Goal: Navigation & Orientation: Find specific page/section

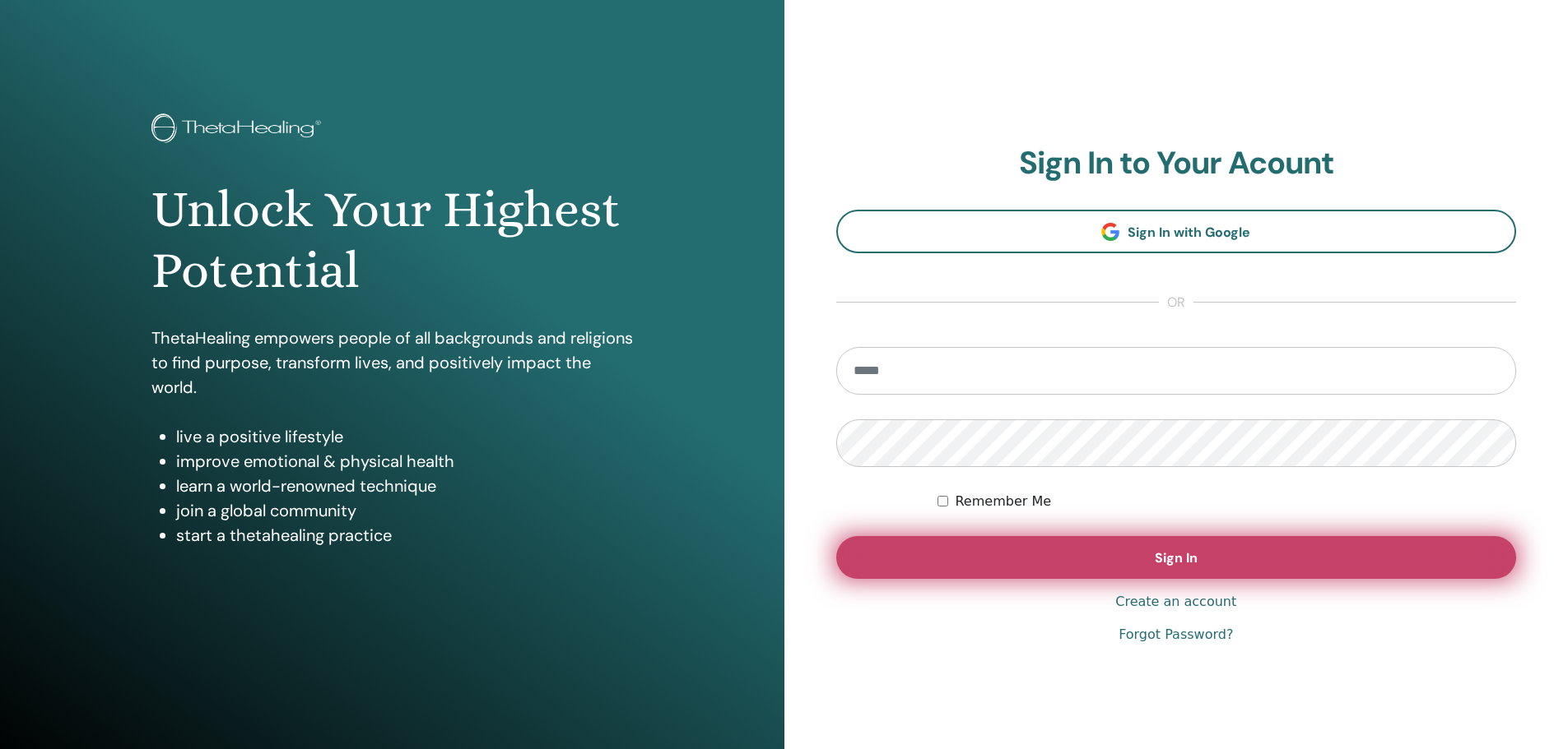
type input "**********"
click at [1094, 553] on button "Sign In" at bounding box center [1176, 557] width 680 height 43
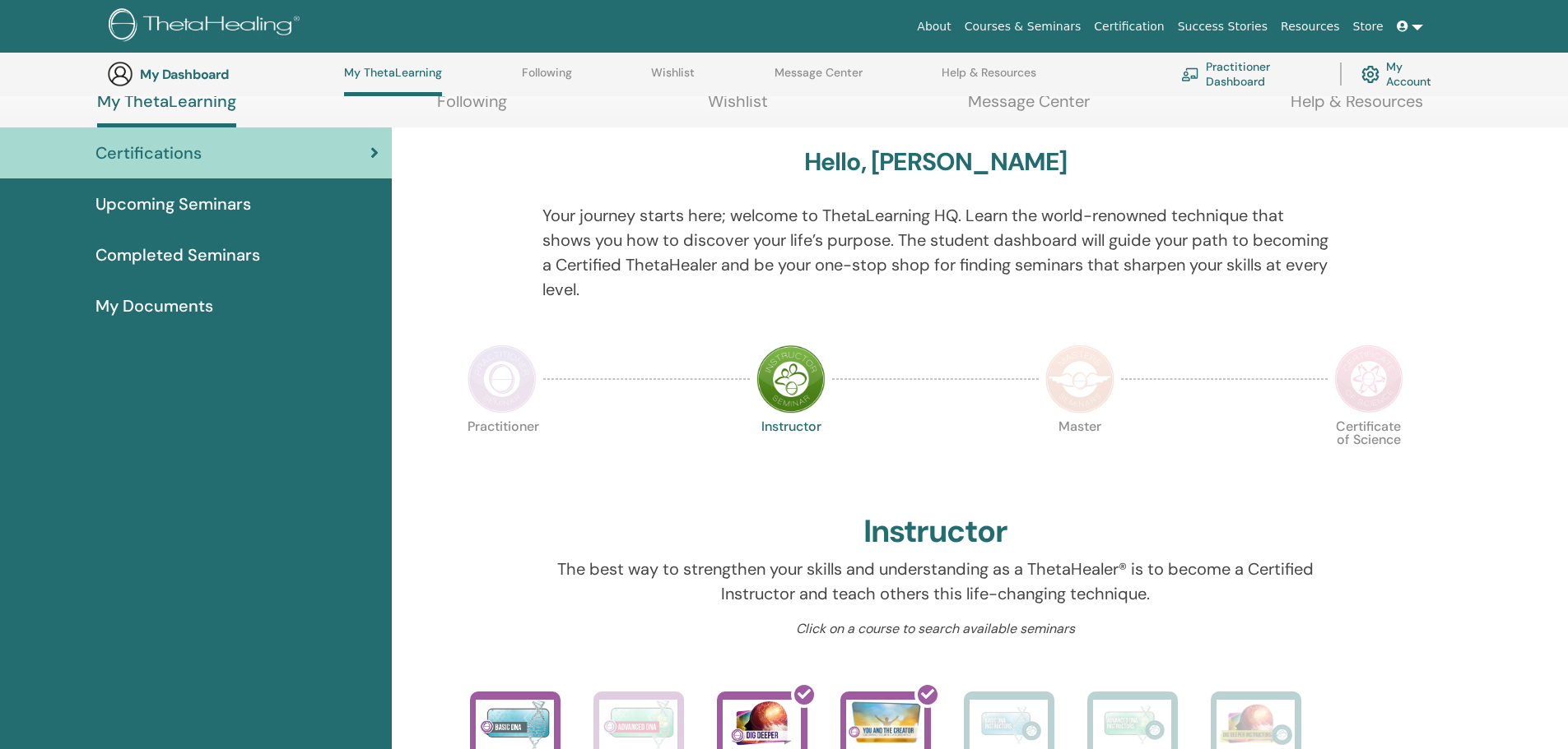
scroll to position [181, 0]
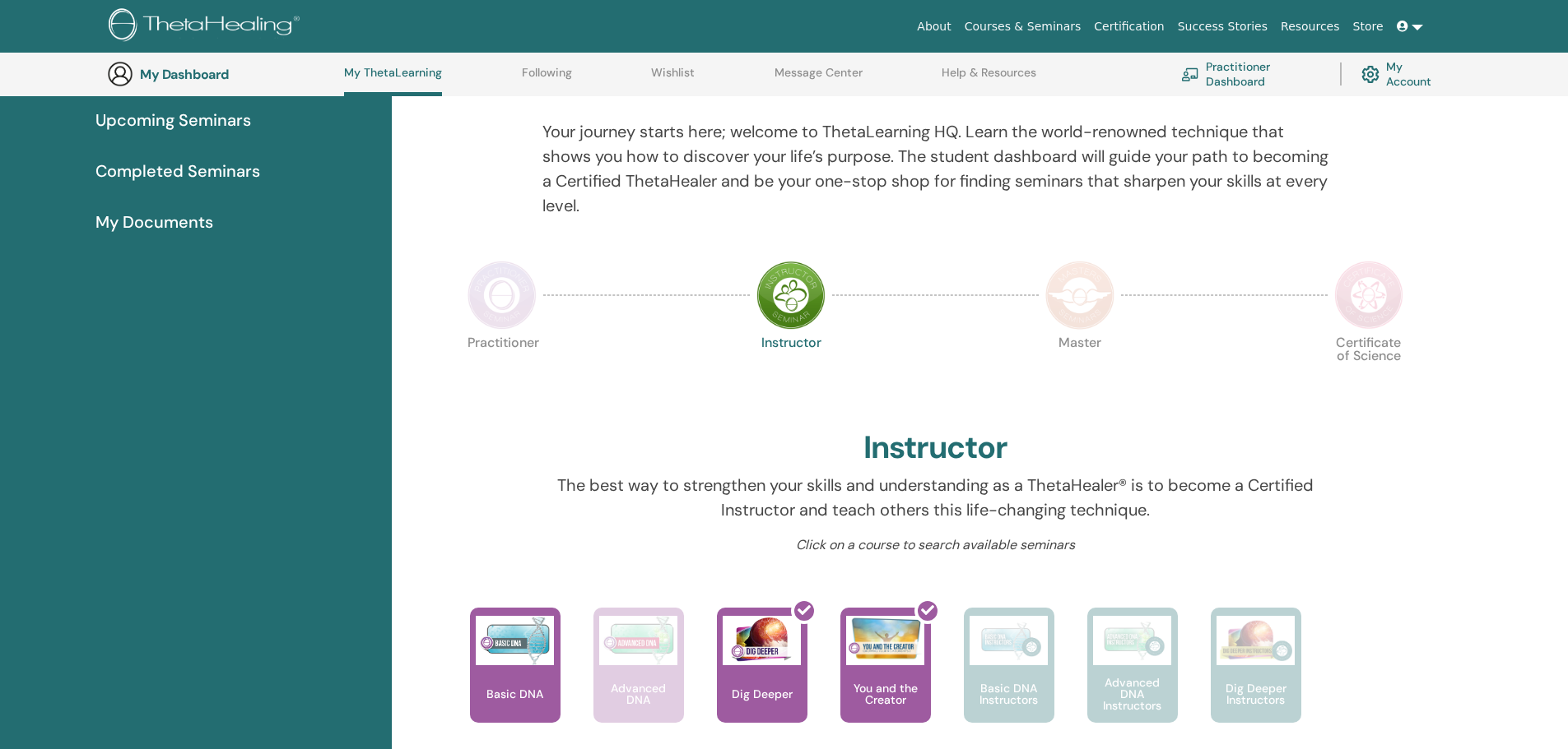
click at [473, 315] on img at bounding box center [501, 295] width 69 height 69
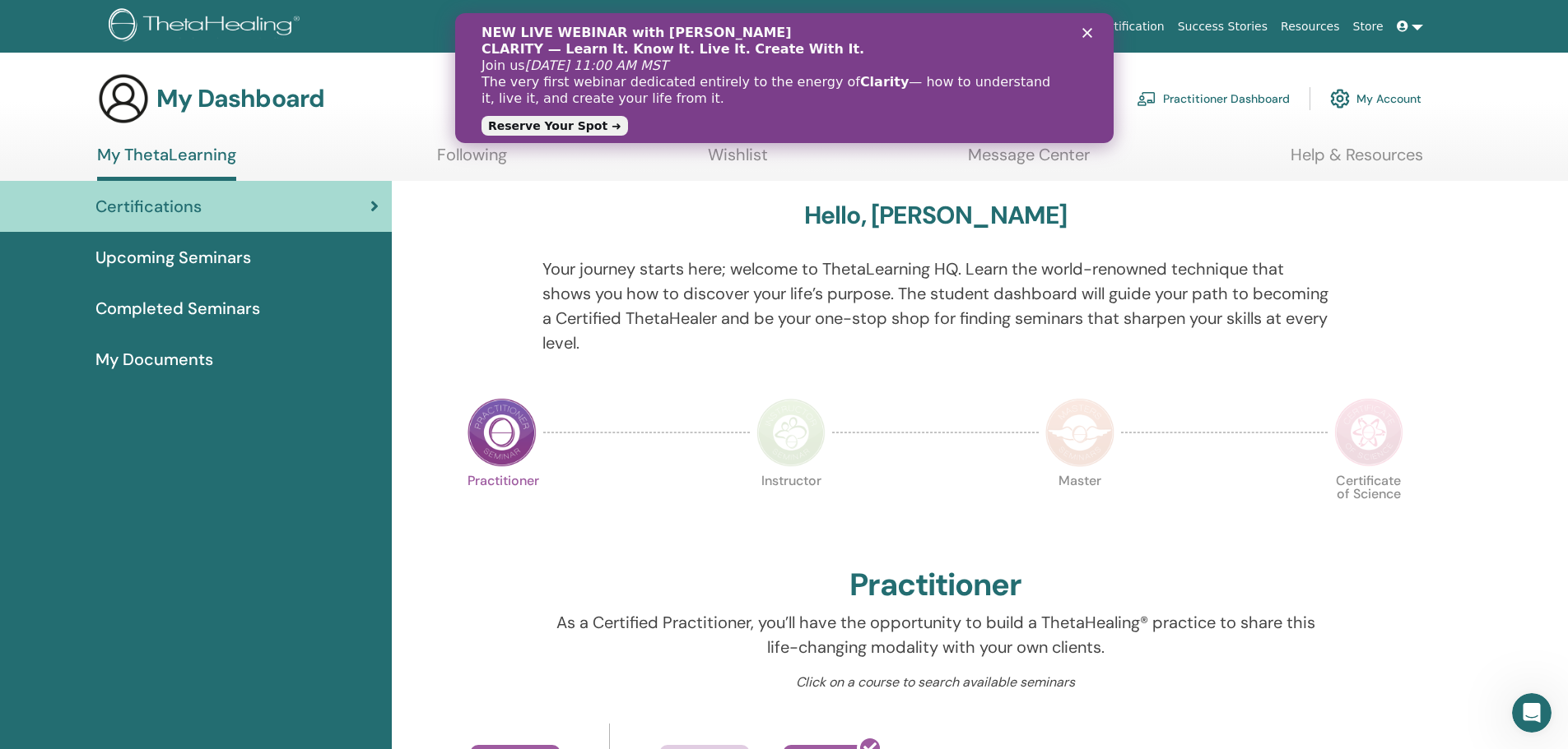
click at [1085, 29] on icon "クローズ" at bounding box center [1086, 33] width 10 height 10
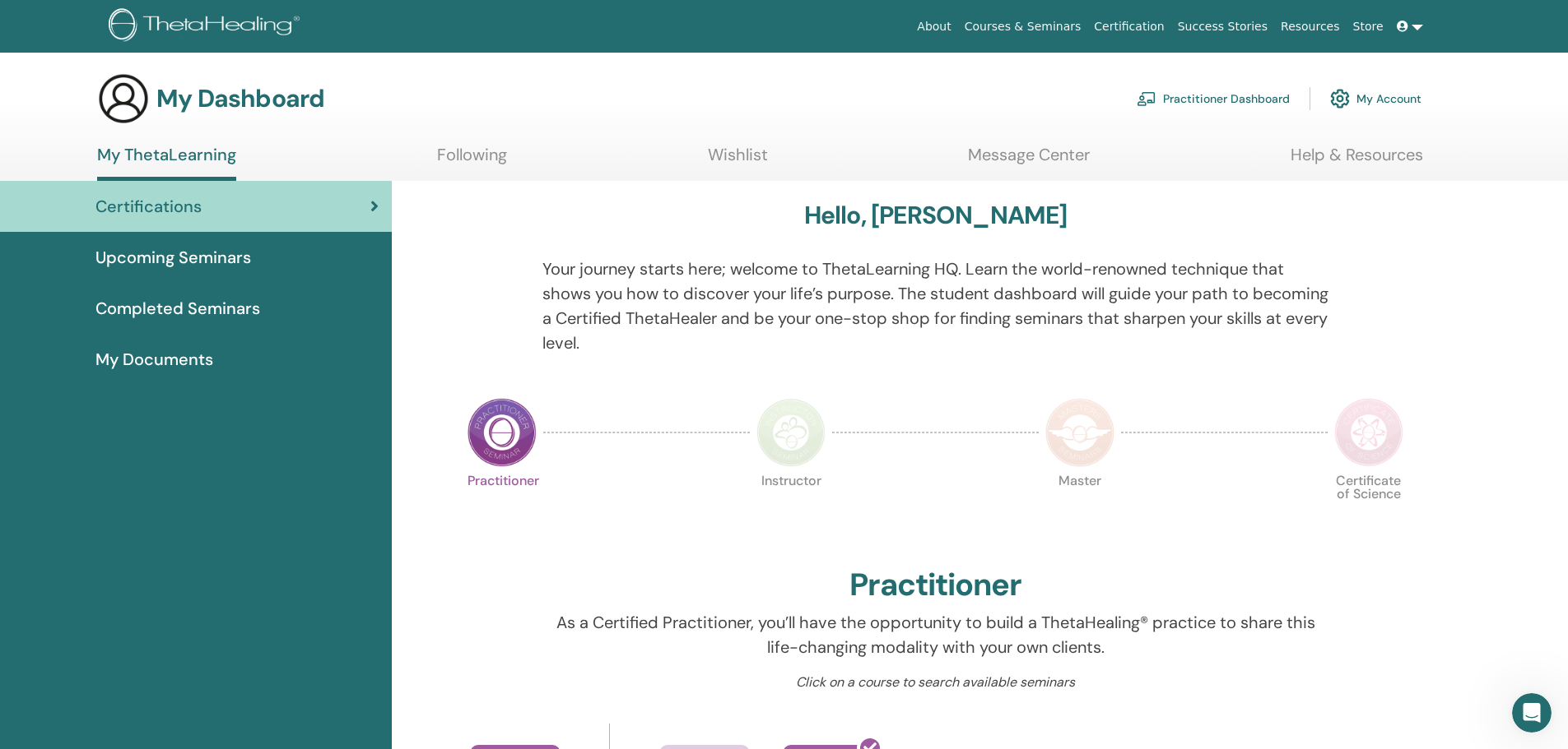
click at [1157, 28] on link "Certification" at bounding box center [1128, 26] width 83 height 30
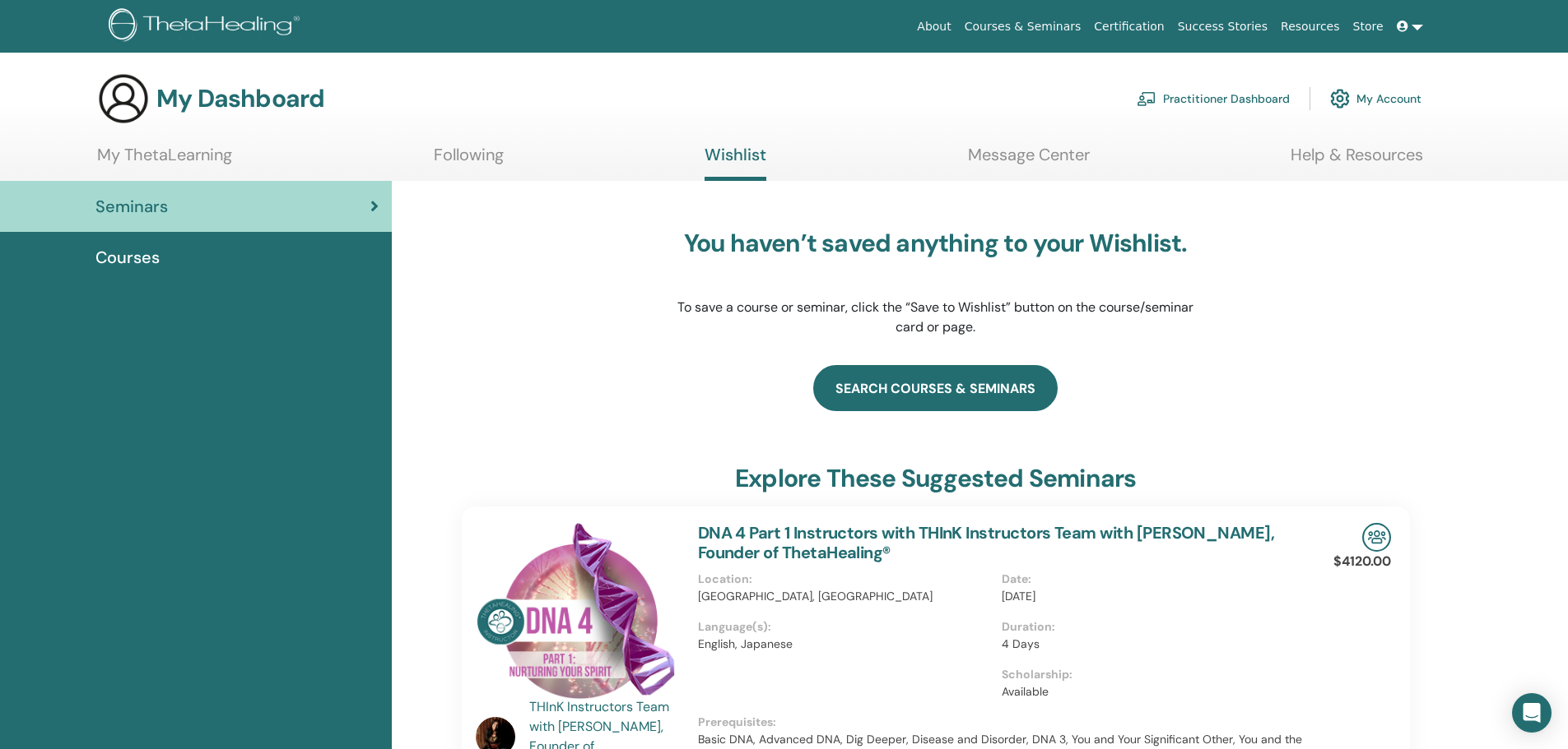
click at [930, 384] on link "search courses & seminars" at bounding box center [935, 388] width 244 height 46
